Goal: Unclear: Browse casually

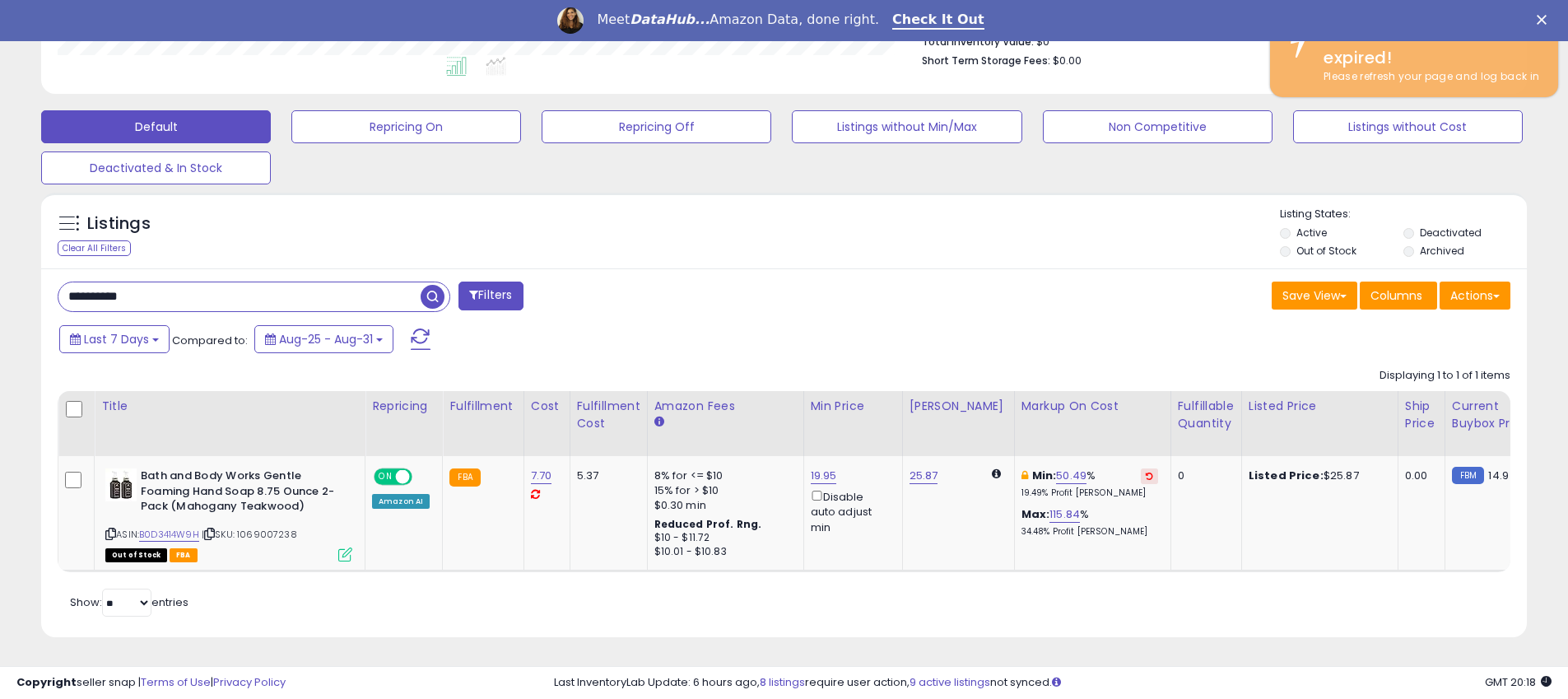
scroll to position [338, 862]
